Goal: Information Seeking & Learning: Learn about a topic

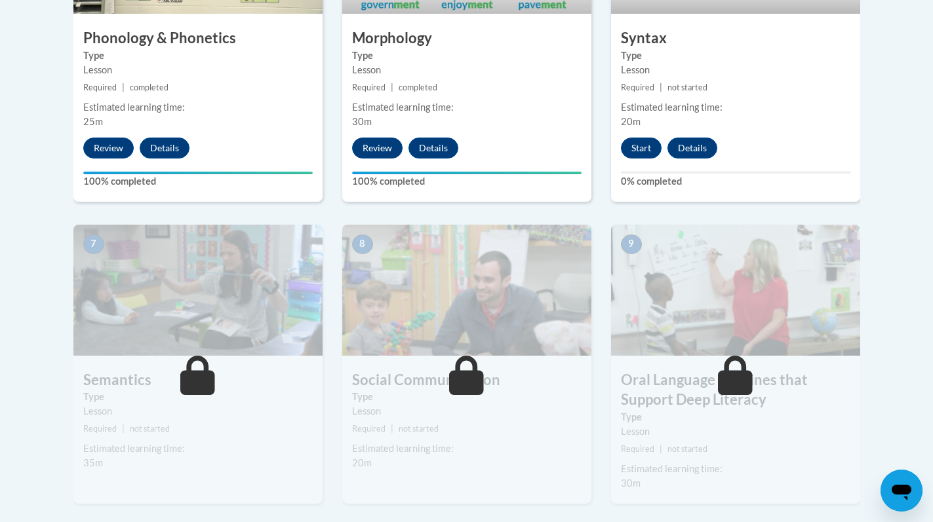
scroll to position [912, 0]
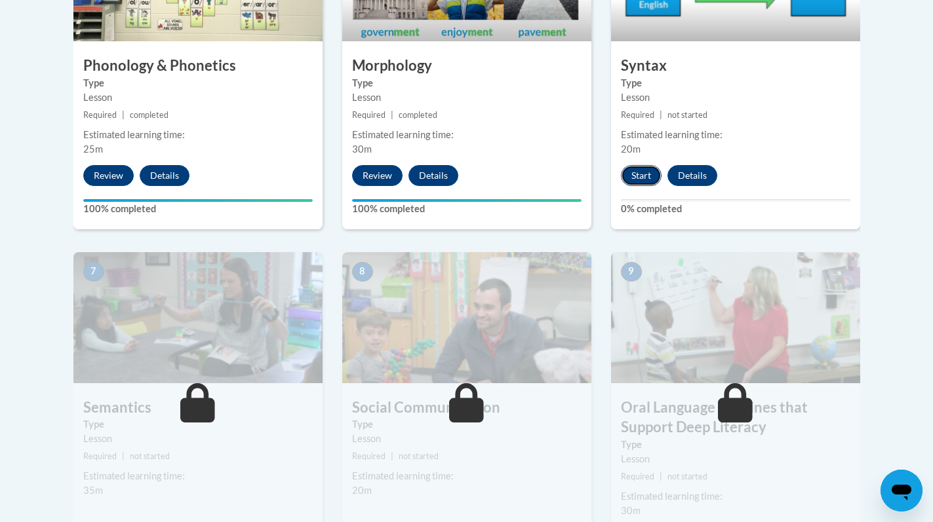
click at [646, 170] on button "Start" at bounding box center [641, 175] width 41 height 21
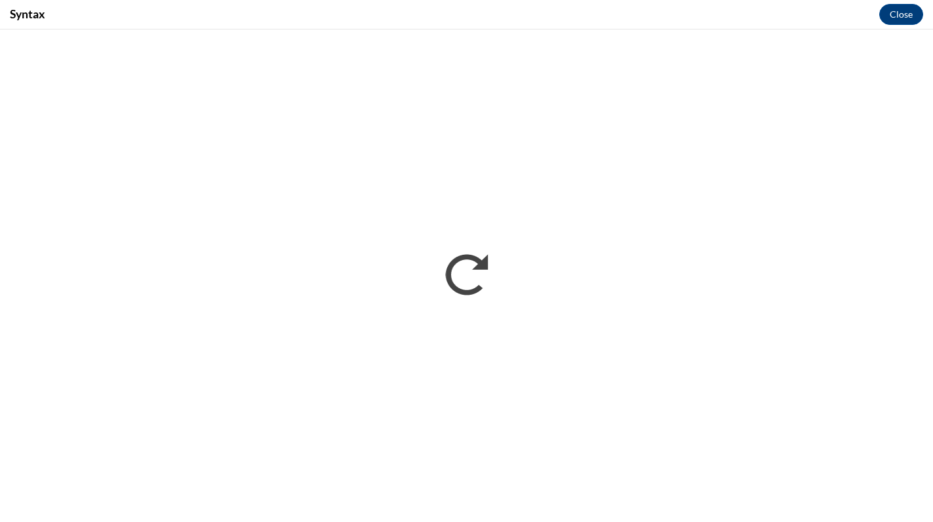
scroll to position [0, 0]
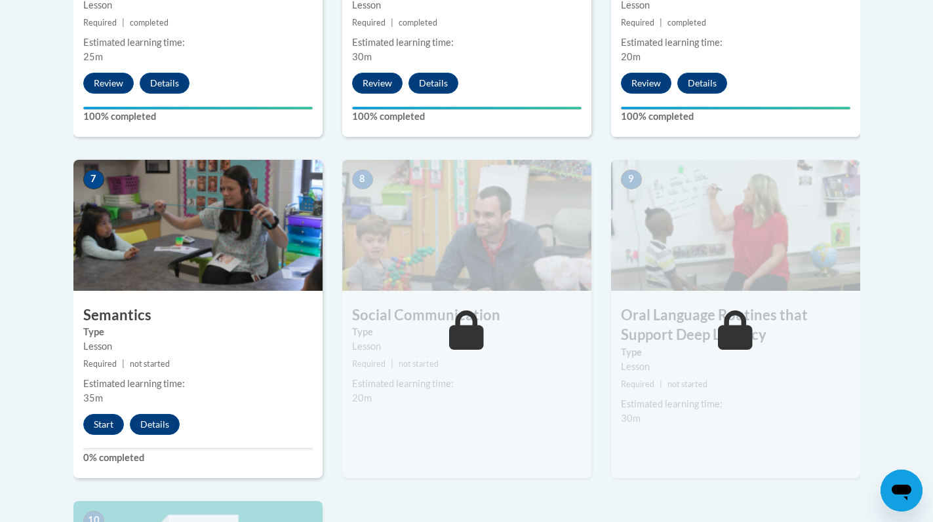
scroll to position [1047, 0]
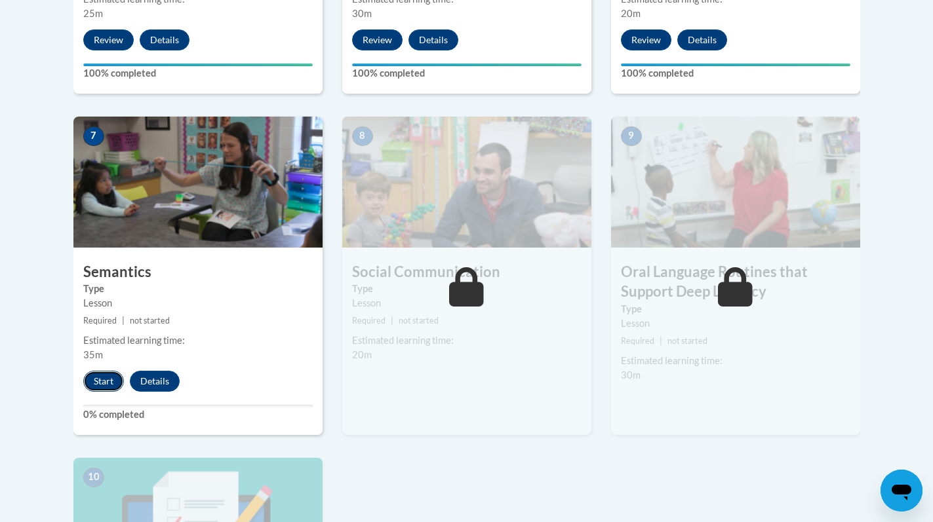
click at [97, 377] on button "Start" at bounding box center [103, 381] width 41 height 21
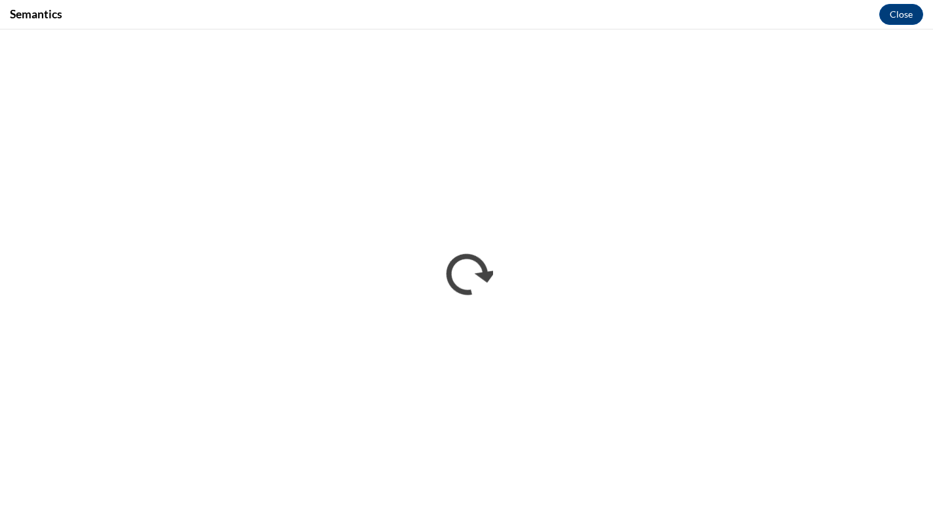
scroll to position [0, 0]
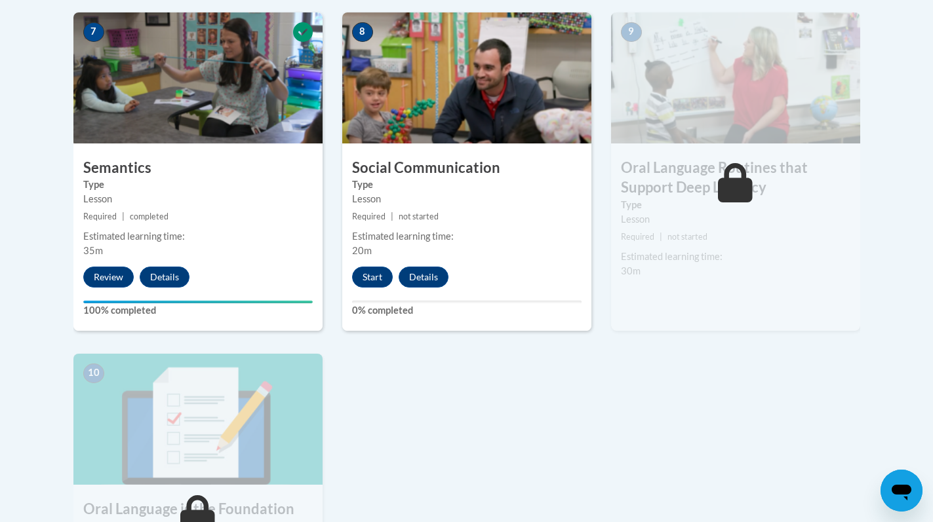
scroll to position [1155, 0]
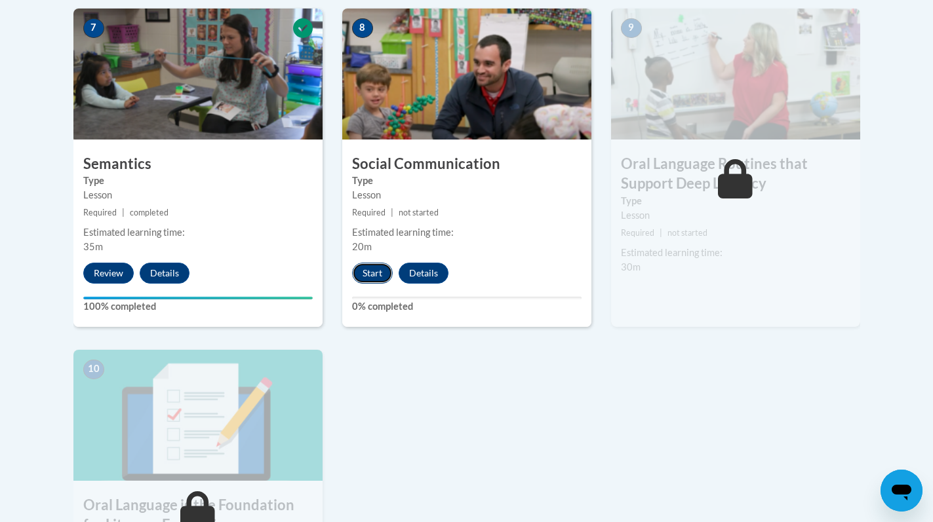
click at [366, 270] on button "Start" at bounding box center [372, 273] width 41 height 21
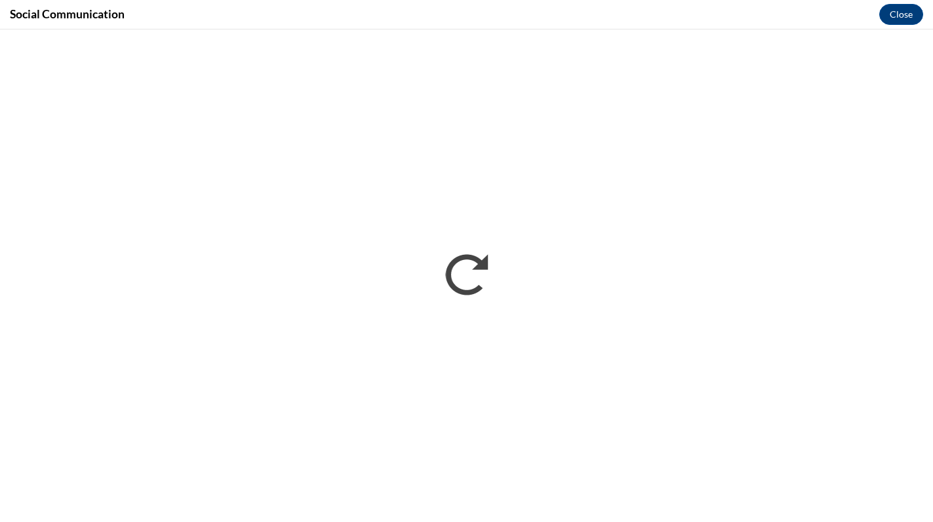
scroll to position [0, 0]
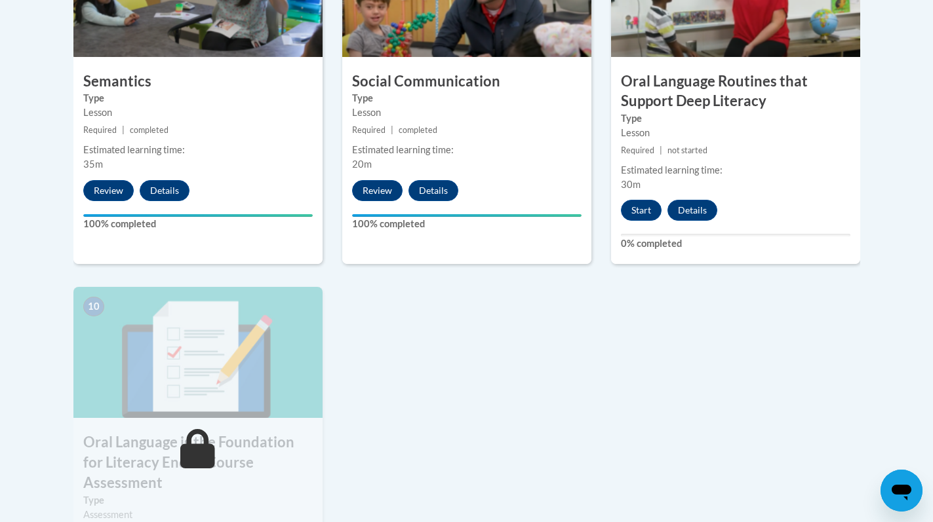
scroll to position [1215, 0]
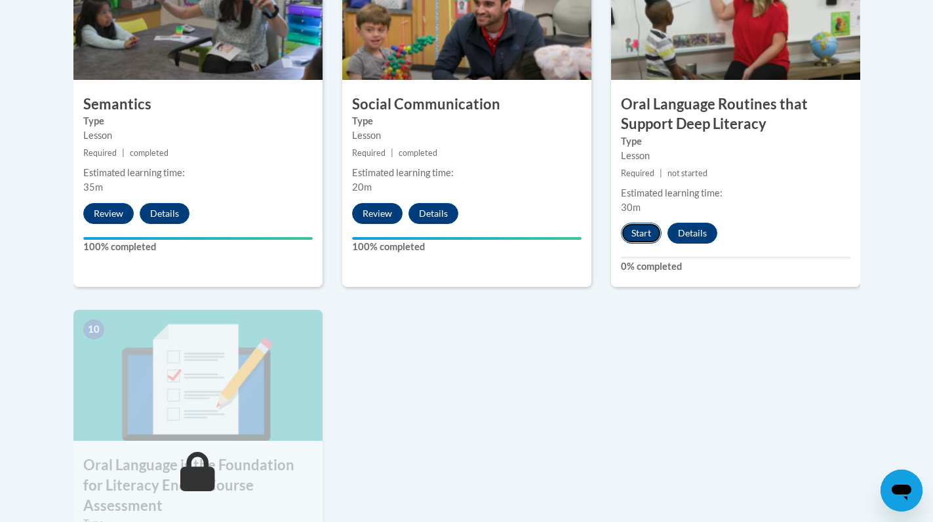
click at [638, 236] on button "Start" at bounding box center [641, 233] width 41 height 21
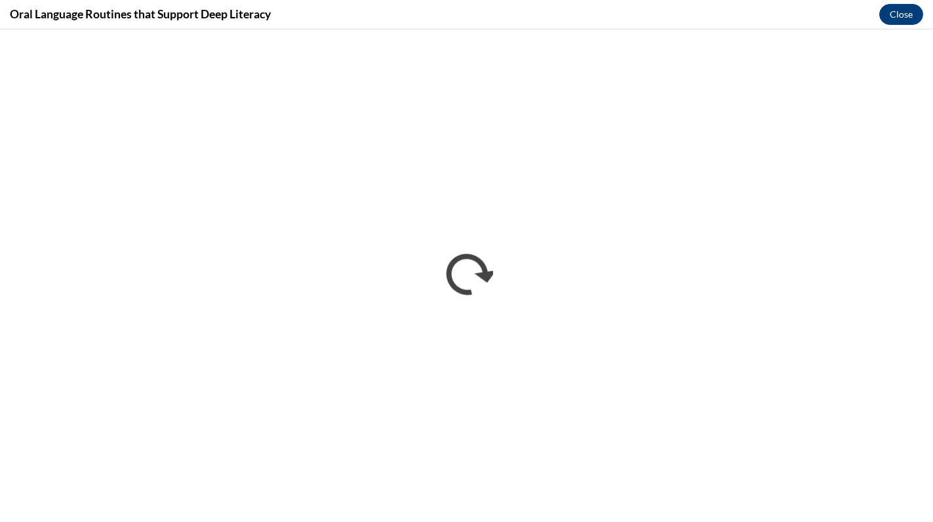
scroll to position [0, 0]
